Goal: Communication & Community: Answer question/provide support

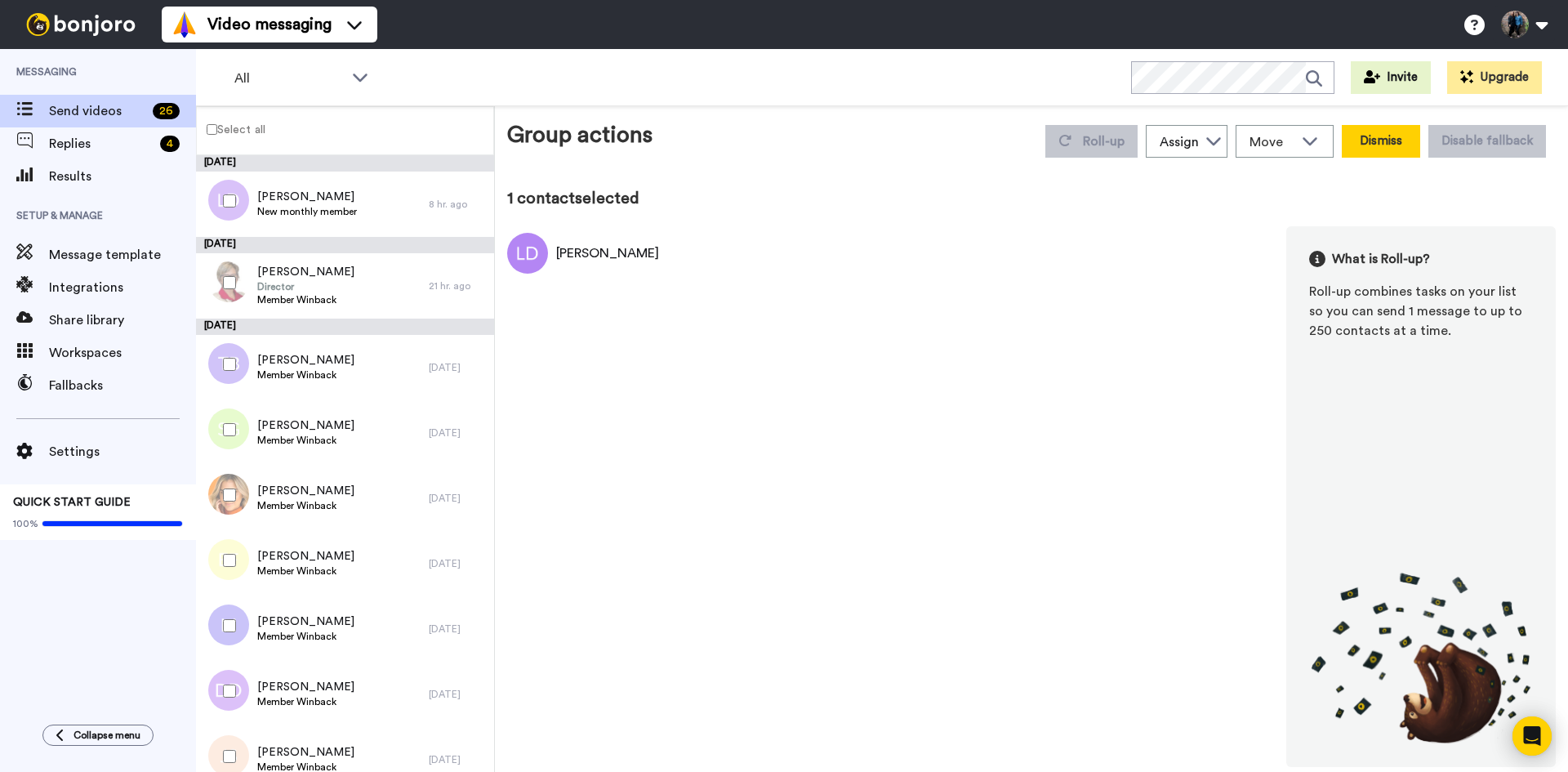
click at [1394, 130] on button "Dismiss" at bounding box center [1381, 141] width 78 height 32
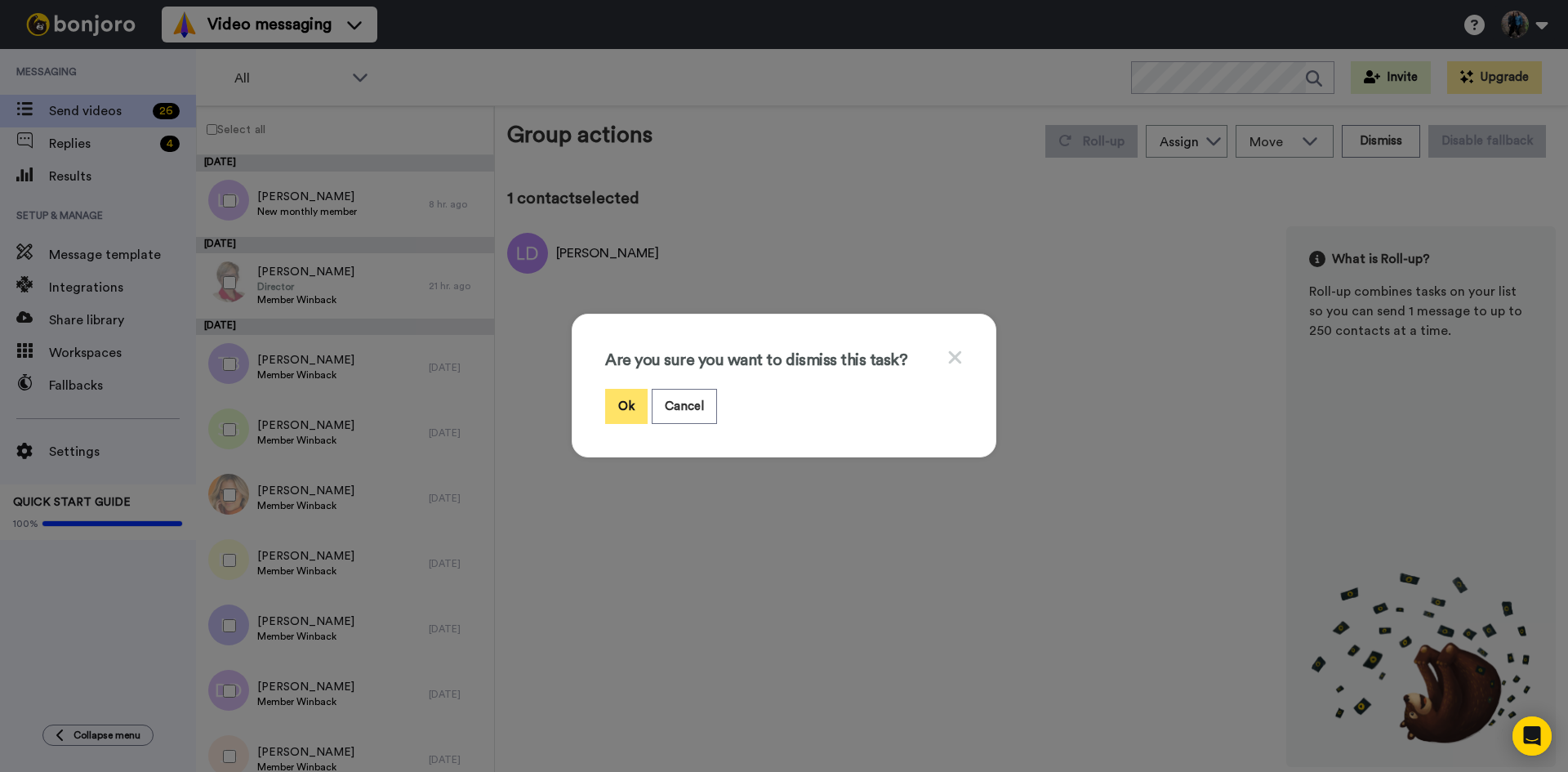
click at [610, 406] on button "Ok" at bounding box center [626, 407] width 42 height 35
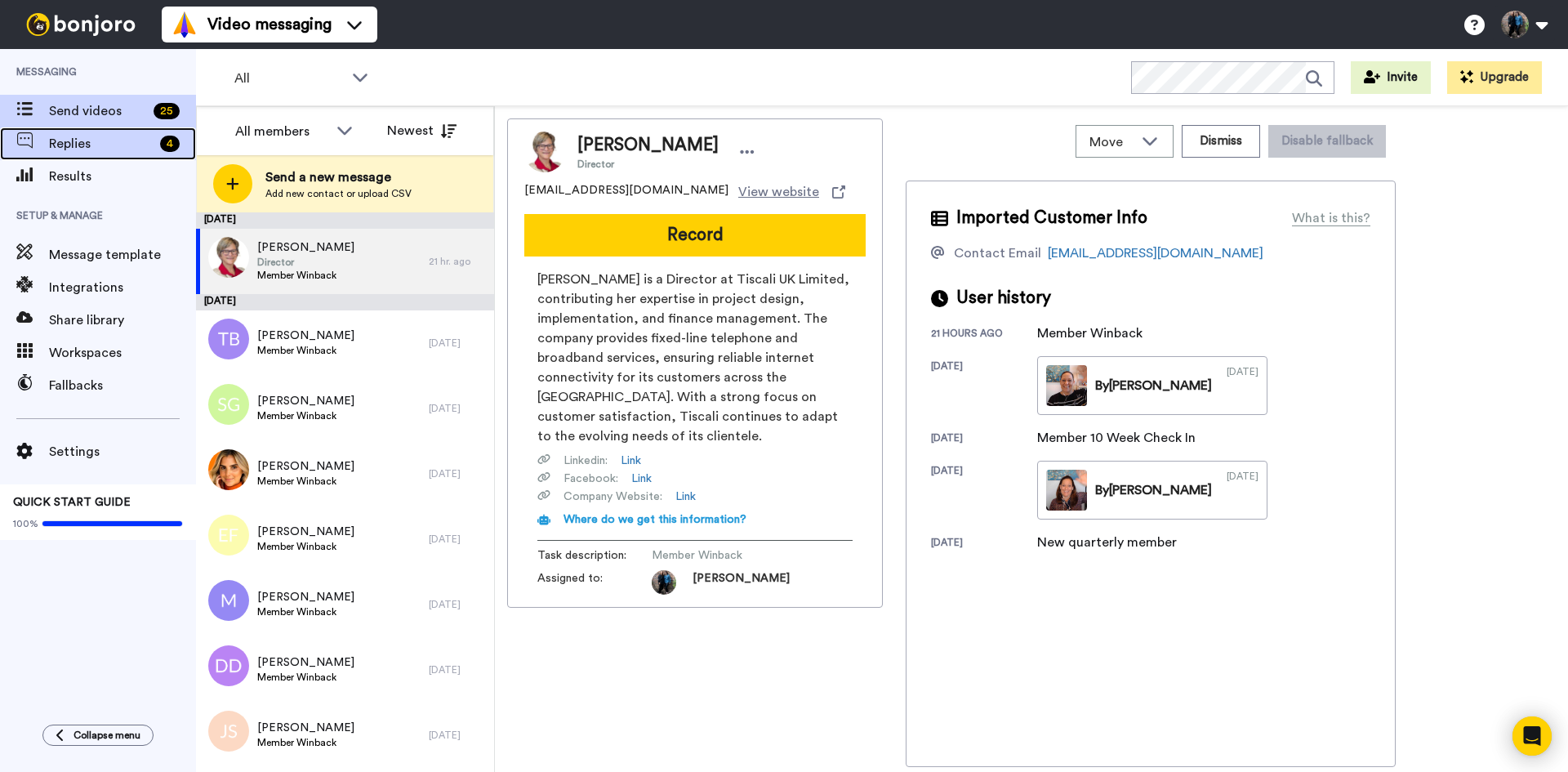
click at [90, 148] on span "Replies" at bounding box center [101, 144] width 105 height 20
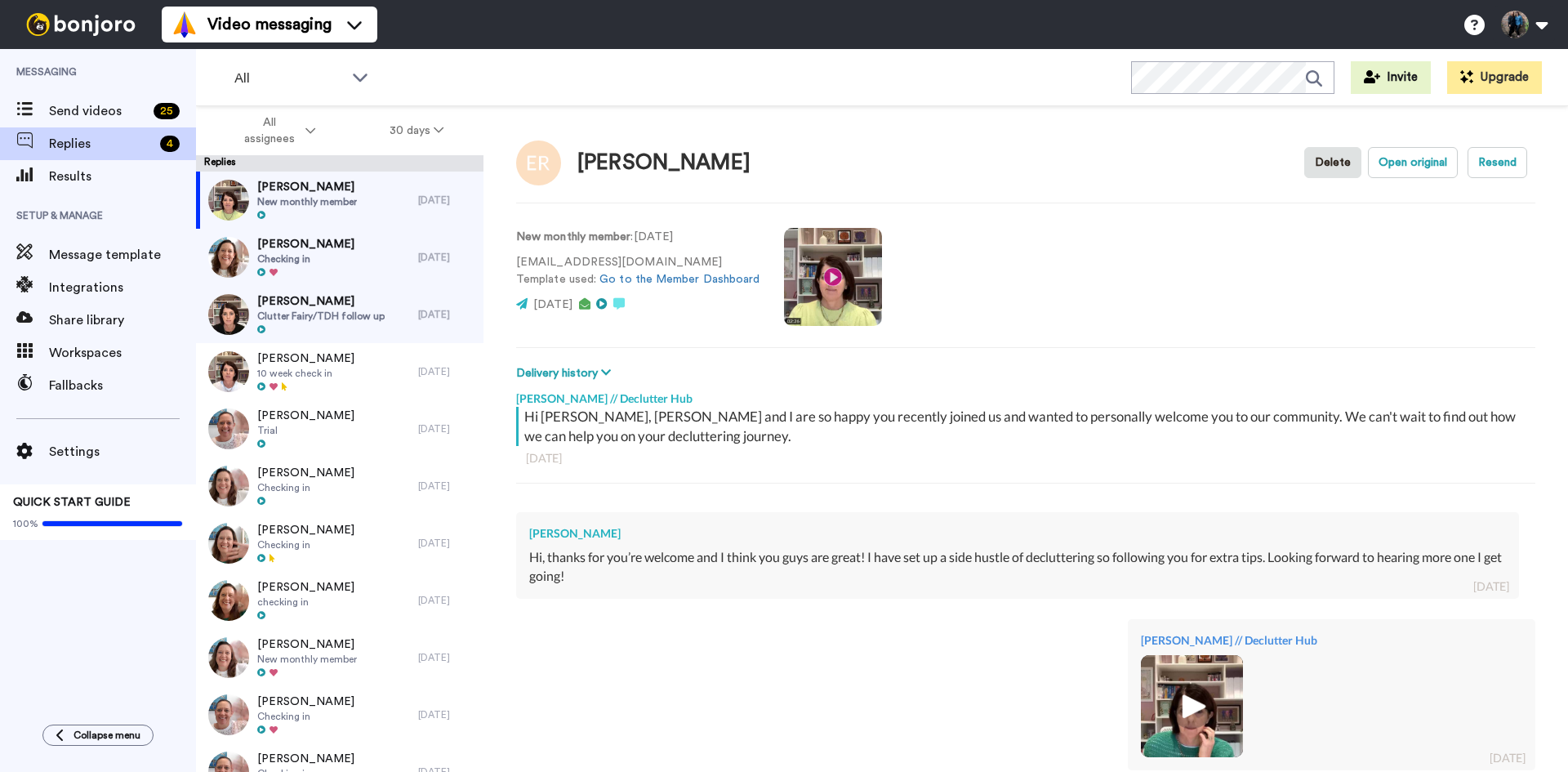
type textarea "x"
